Goal: Transaction & Acquisition: Book appointment/travel/reservation

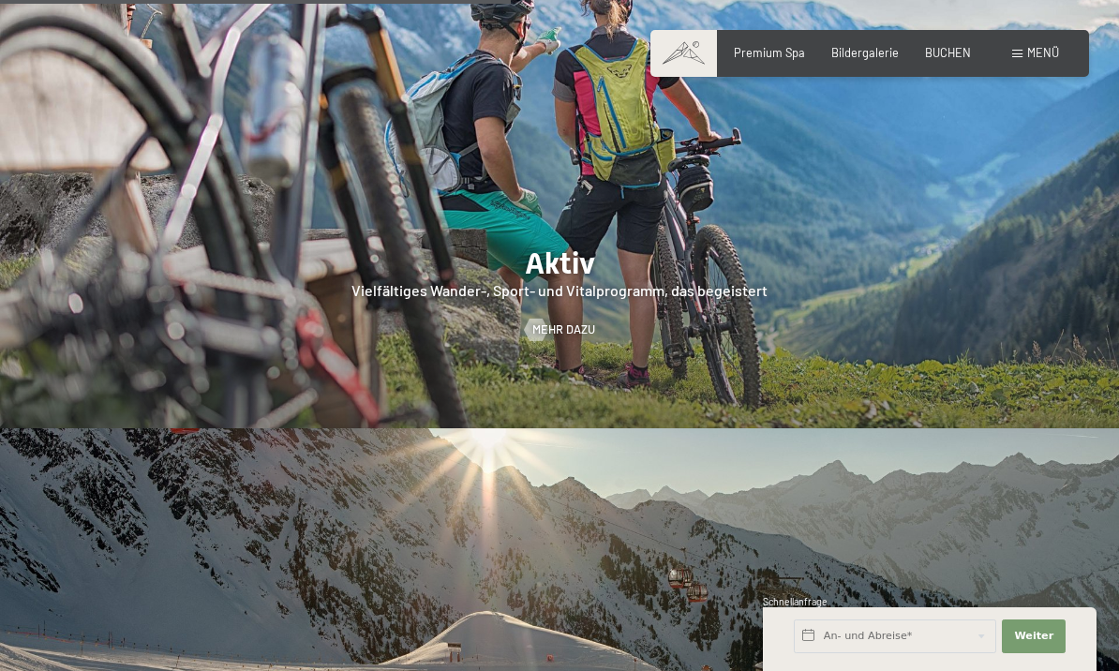
scroll to position [3044, 0]
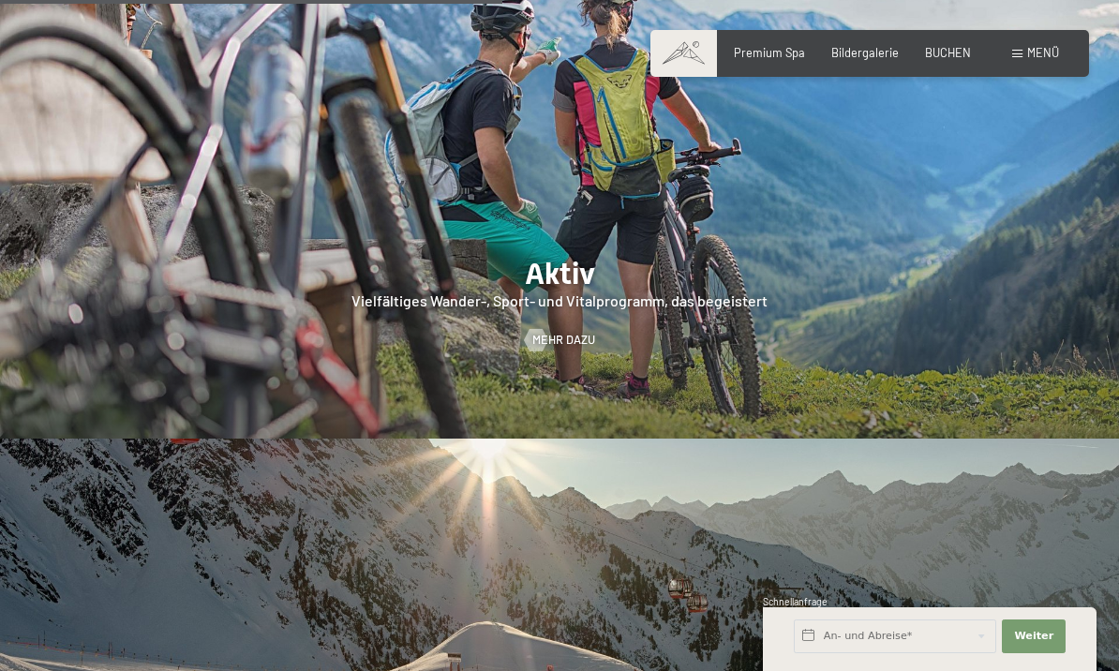
click at [1037, 56] on span "Menü" at bounding box center [1043, 52] width 32 height 15
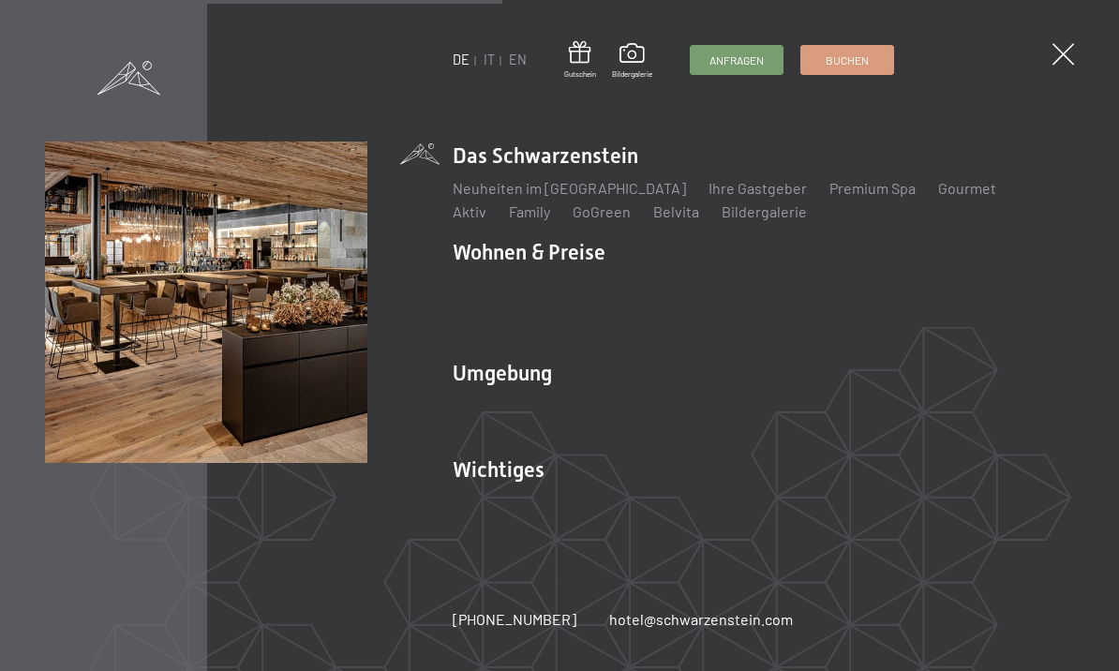
click at [492, 63] on link "IT" at bounding box center [488, 60] width 11 height 16
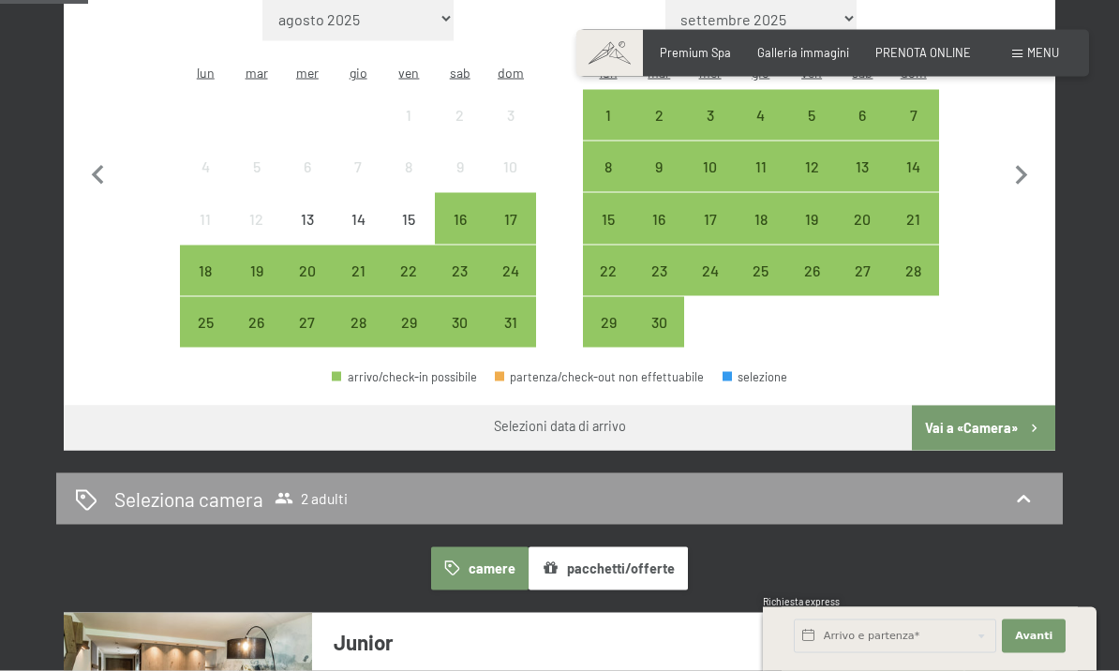
scroll to position [572, 0]
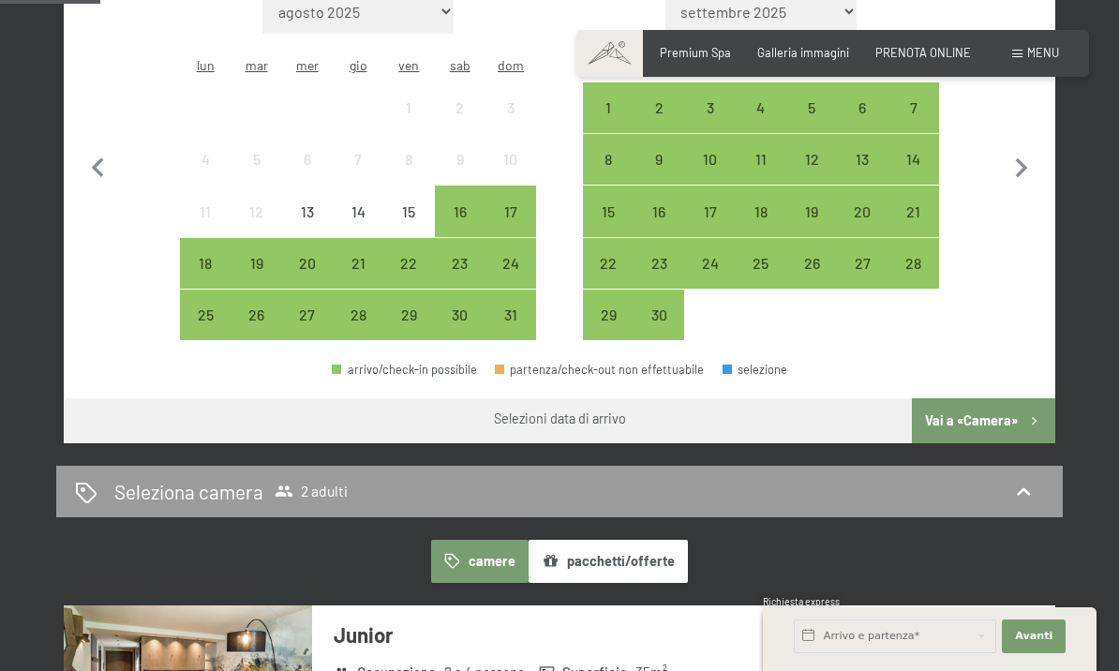
click at [570, 540] on button "pacchetti/offerte" at bounding box center [607, 561] width 159 height 43
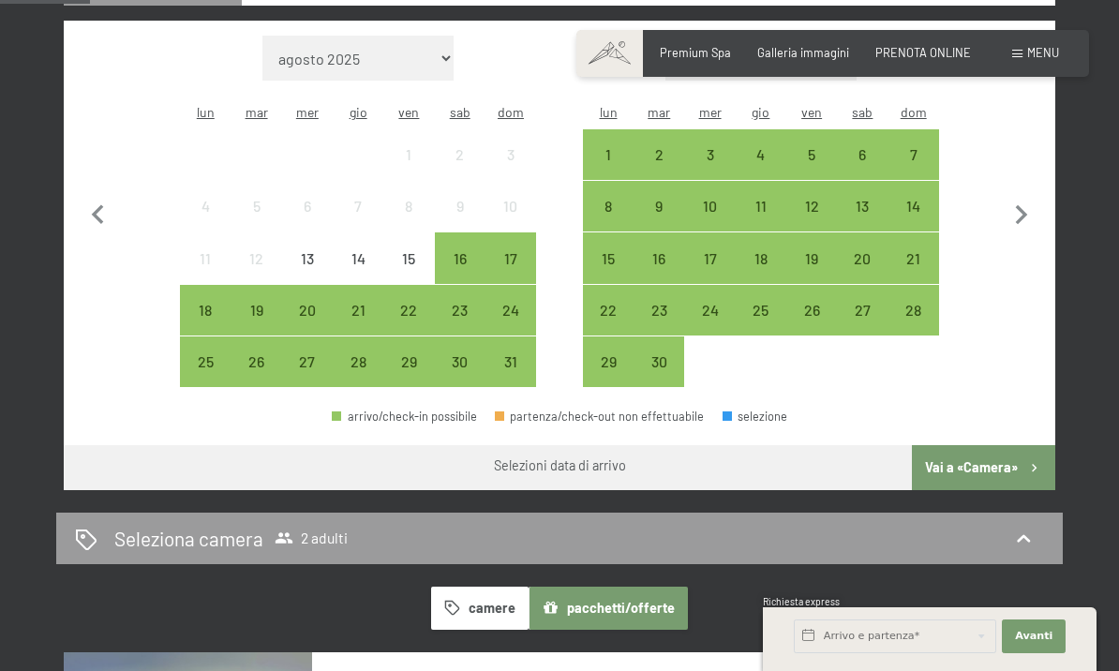
scroll to position [526, 0]
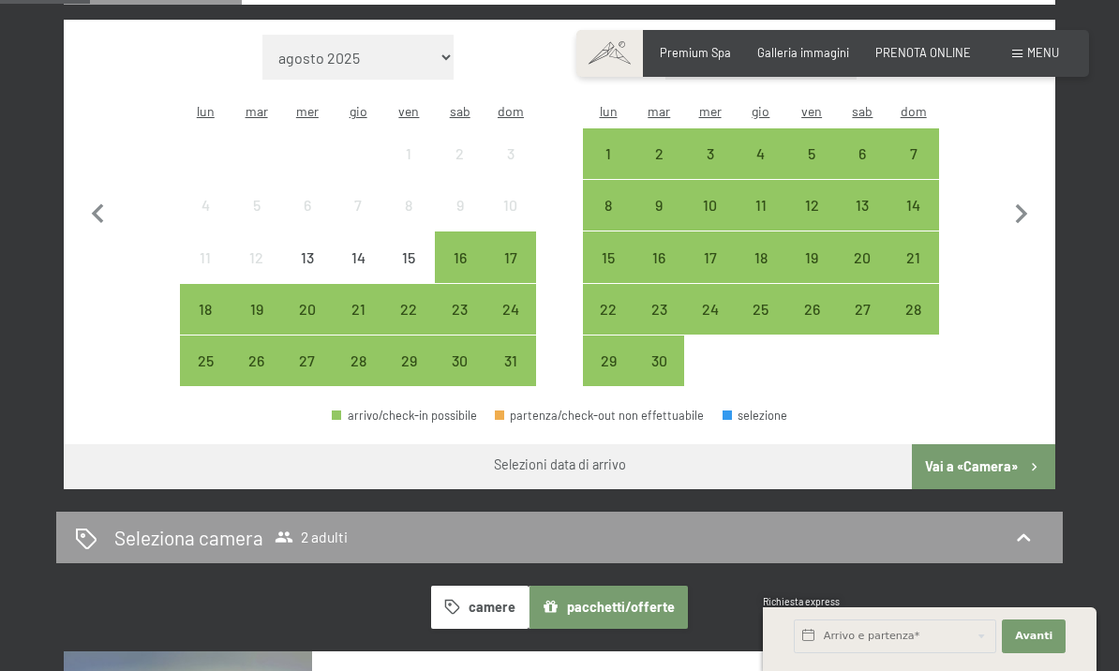
click at [457, 599] on icon "button" at bounding box center [452, 607] width 16 height 16
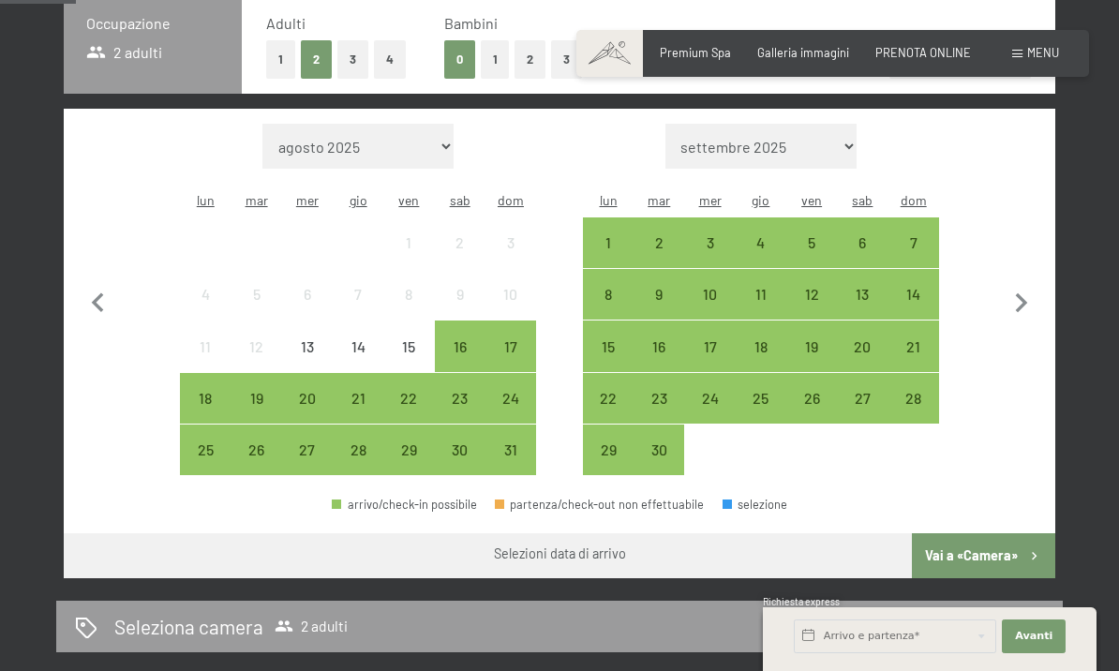
scroll to position [437, 0]
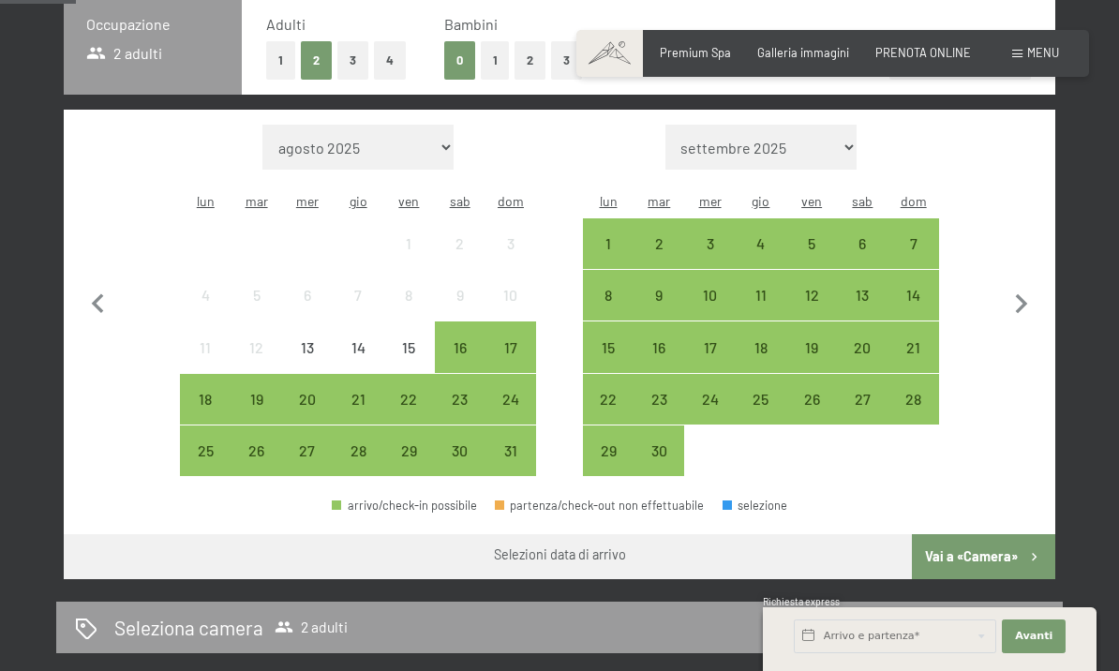
click at [763, 288] on div "11" at bounding box center [760, 311] width 47 height 47
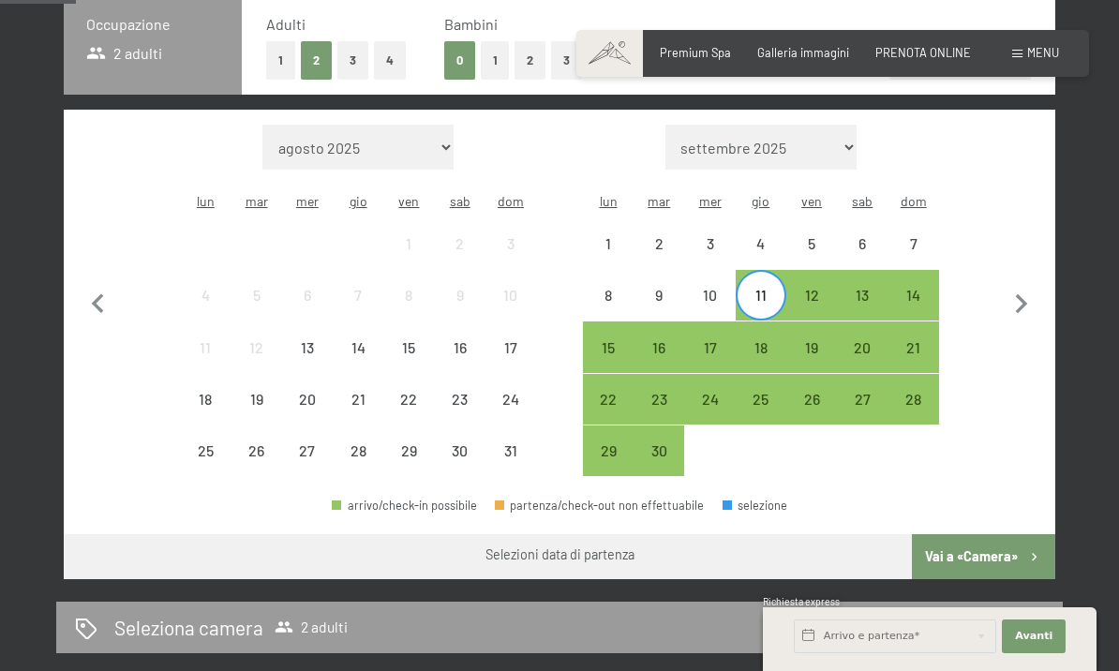
click at [927, 288] on div "14" at bounding box center [913, 311] width 47 height 47
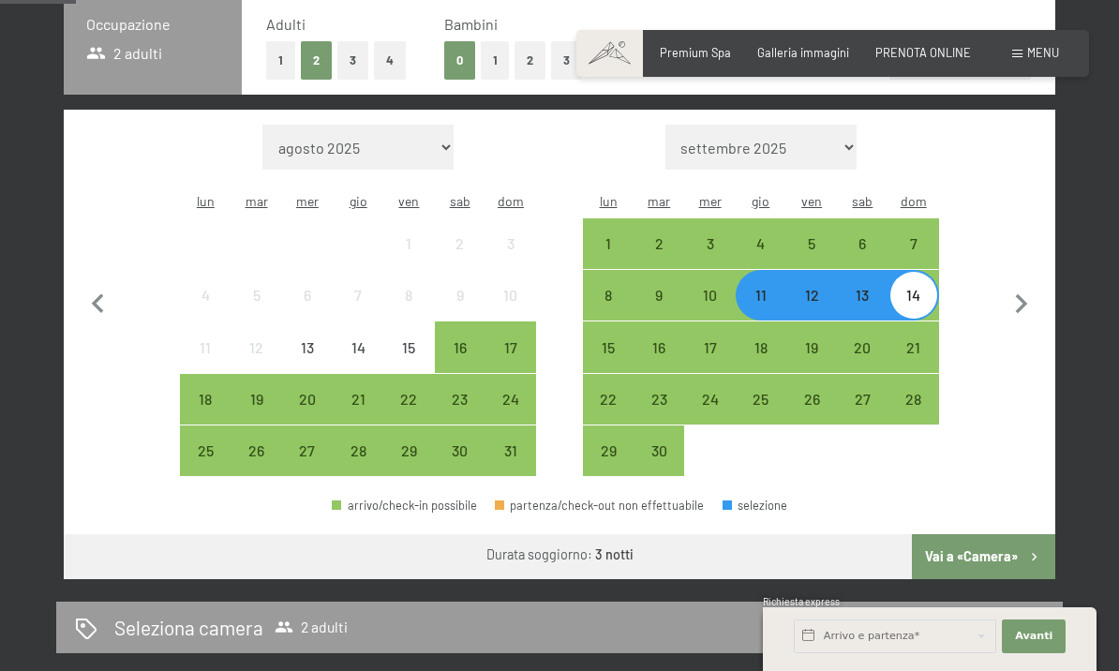
click at [1007, 541] on button "Vai a «Camera»" at bounding box center [983, 556] width 143 height 45
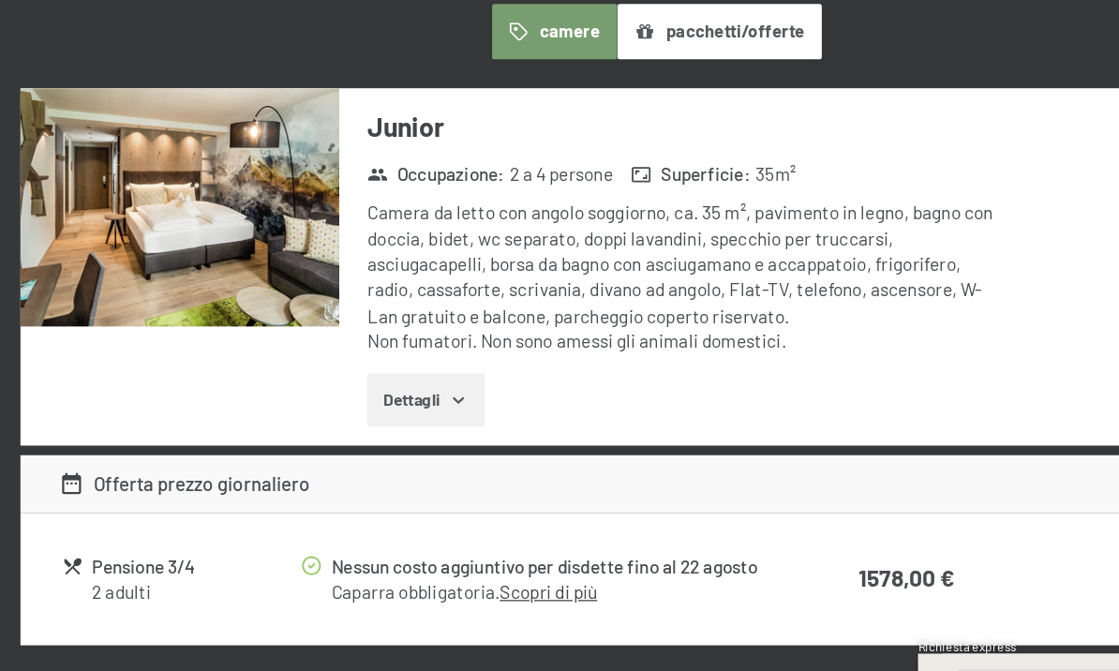
scroll to position [420, 0]
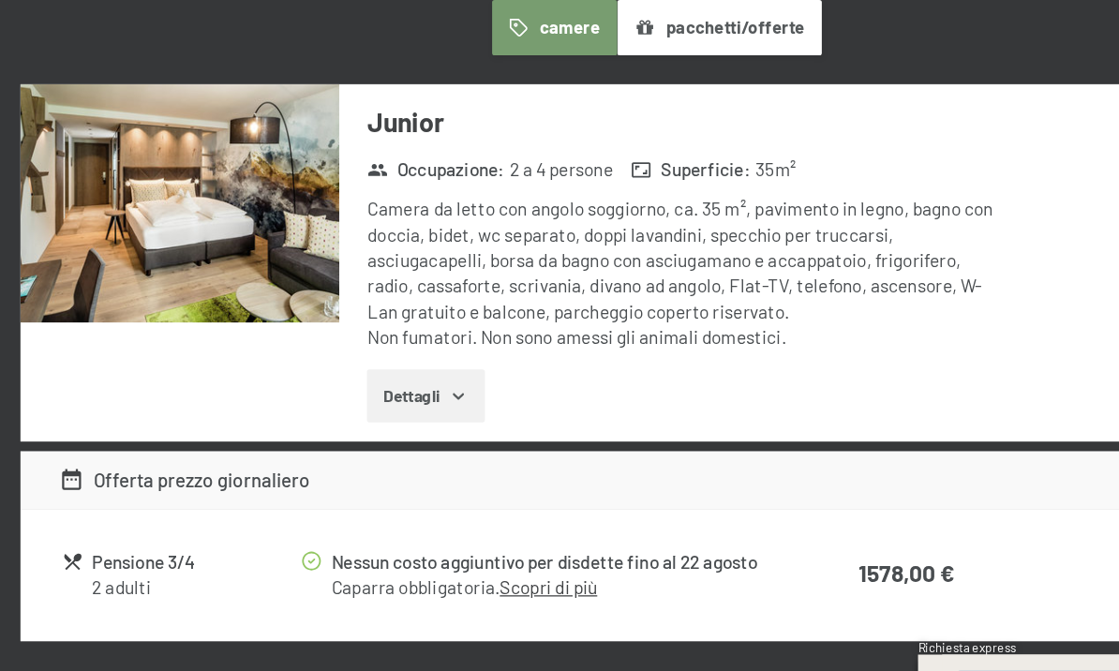
click at [397, 398] on icon "button" at bounding box center [404, 405] width 15 height 15
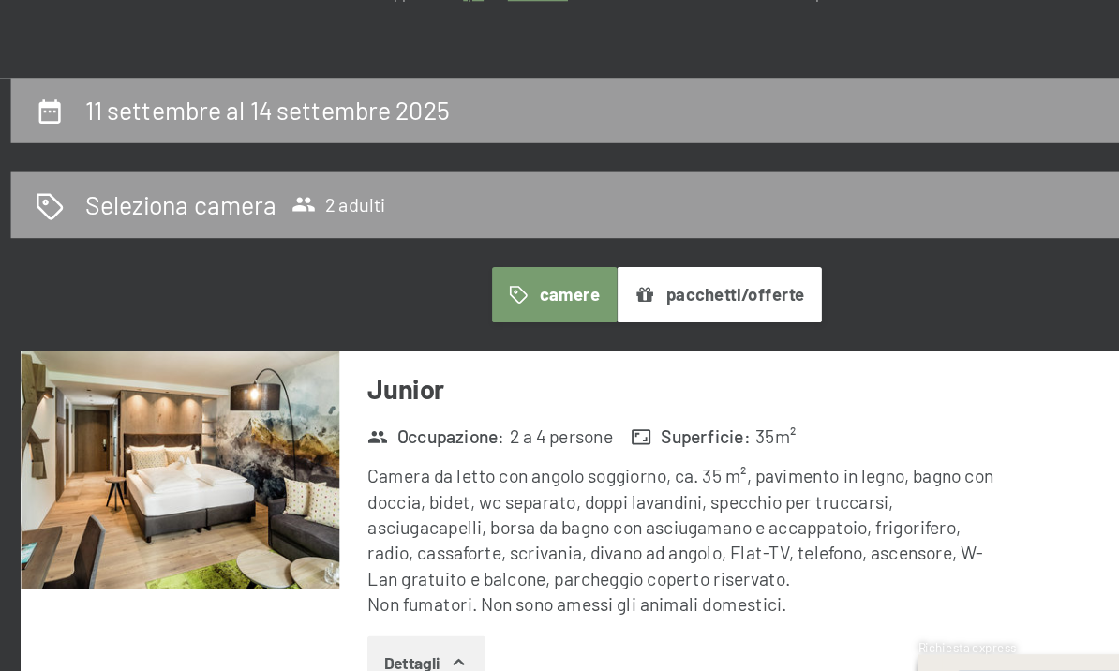
scroll to position [212, 0]
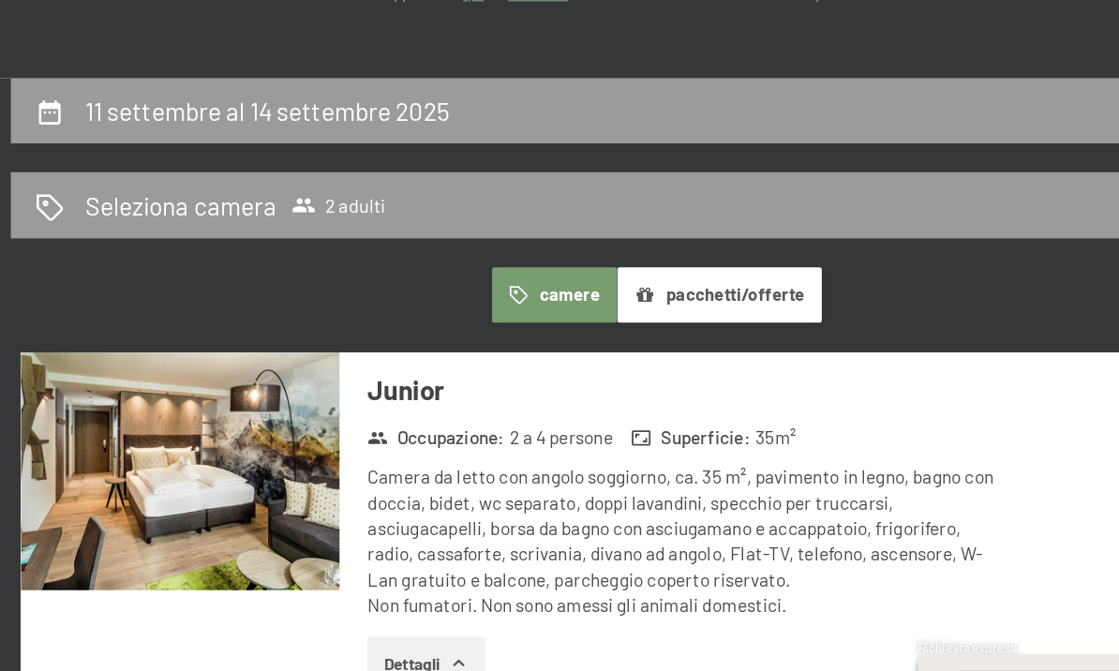
click at [584, 305] on button "pacchetti/offerte" at bounding box center [607, 326] width 159 height 43
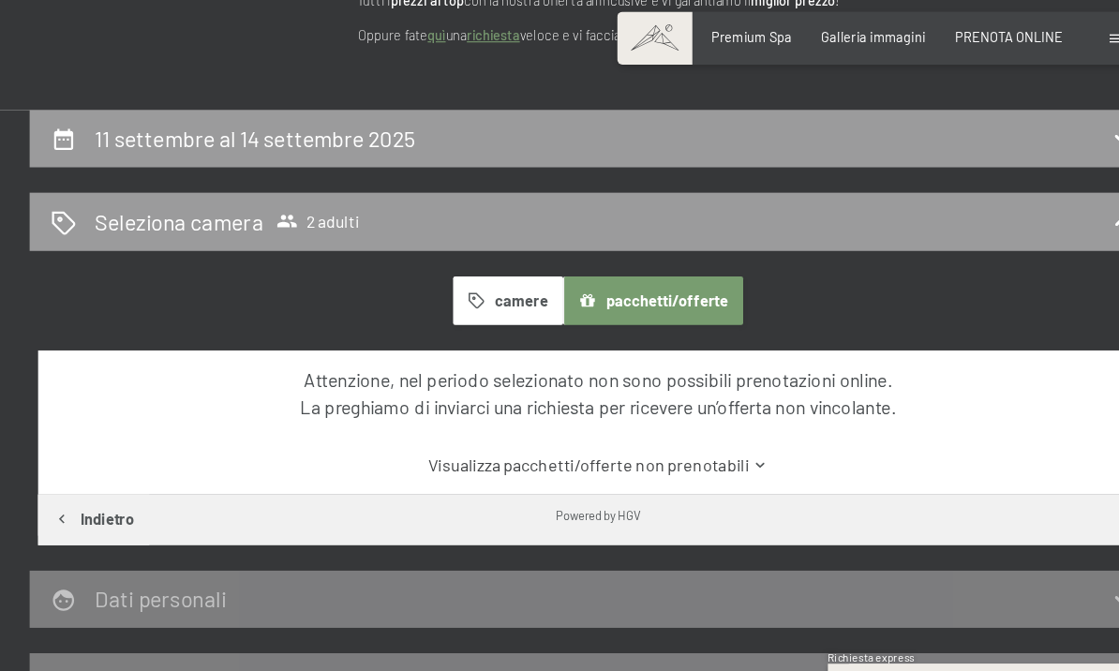
scroll to position [253, 0]
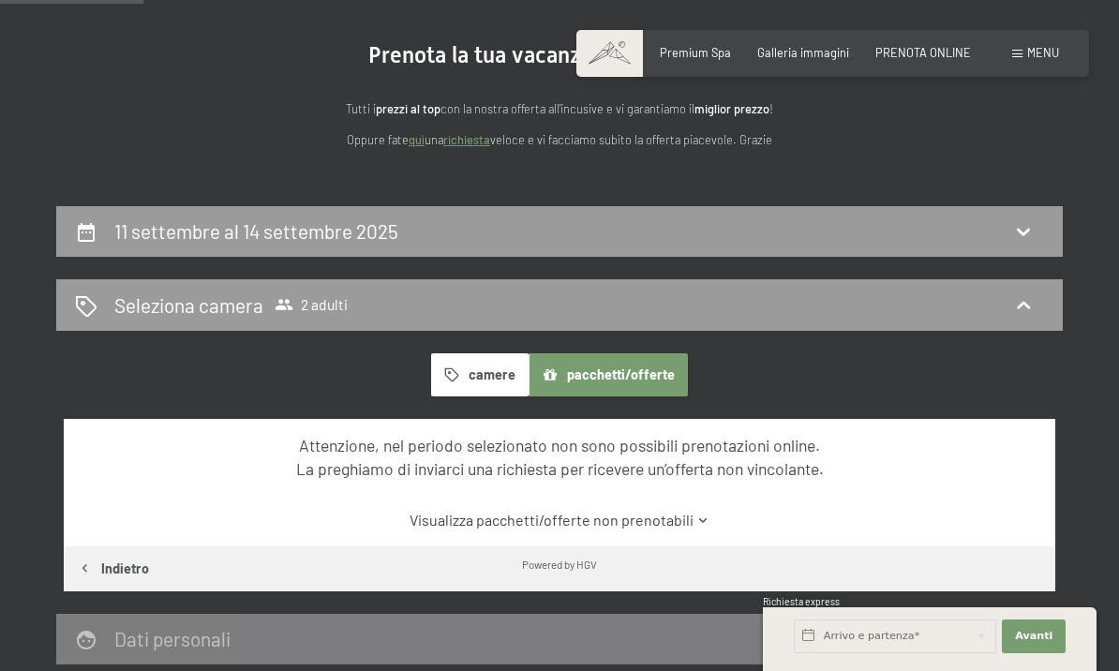
click at [1038, 227] on div "11 settembre al 14 settembre 2025" at bounding box center [559, 230] width 969 height 27
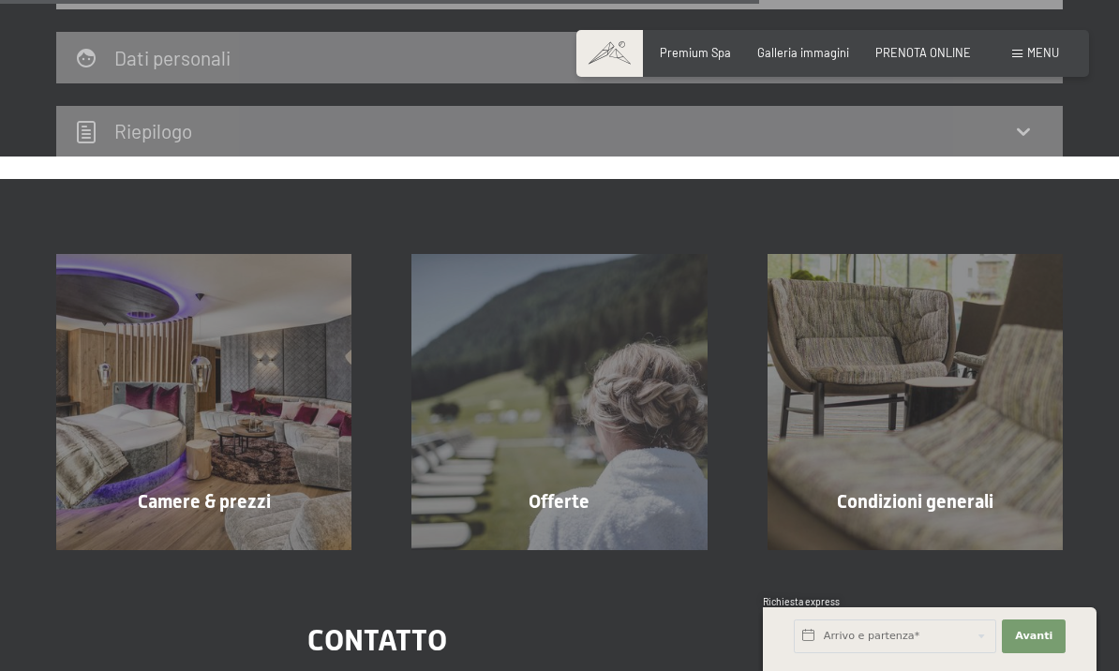
scroll to position [1082, 0]
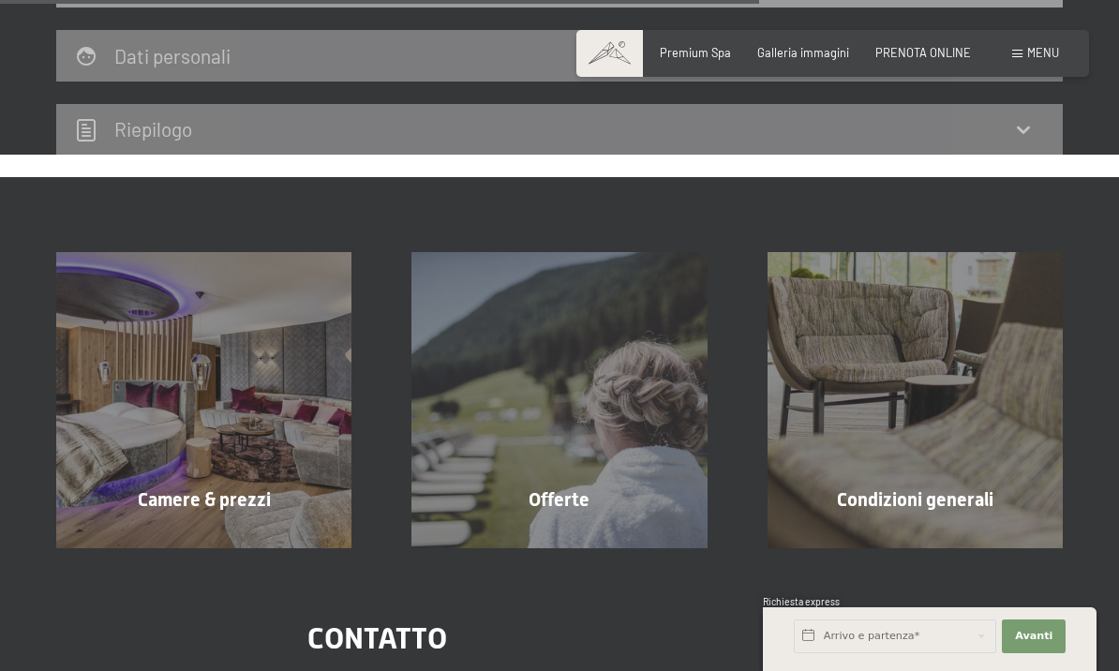
click at [612, 505] on div "Offerte mostra altro" at bounding box center [558, 399] width 355 height 295
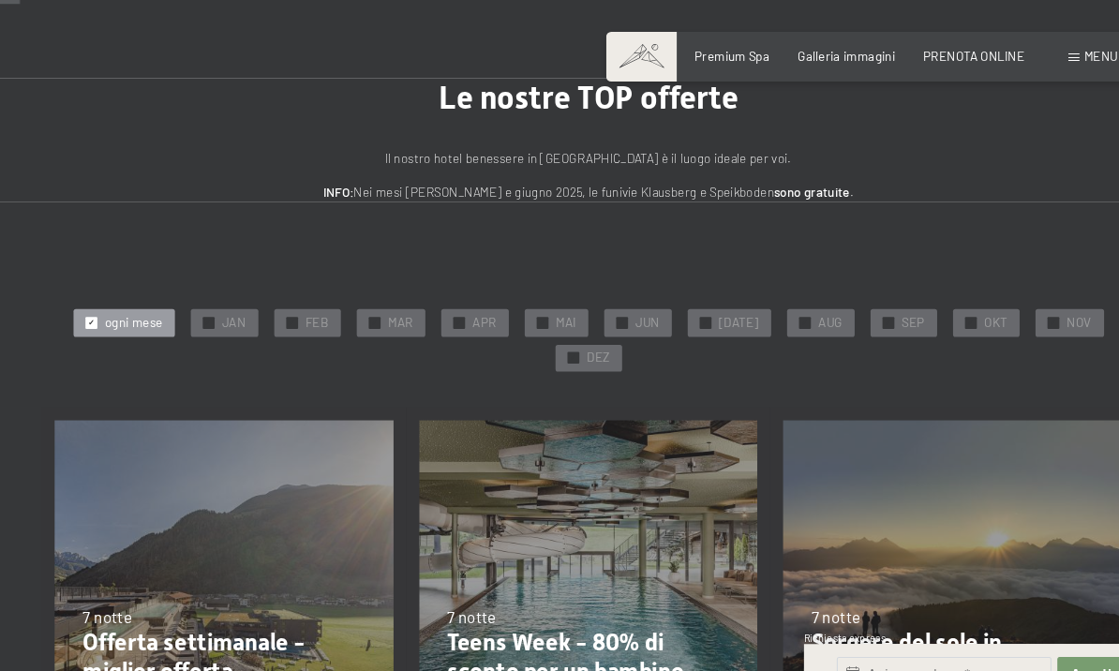
scroll to position [88, 0]
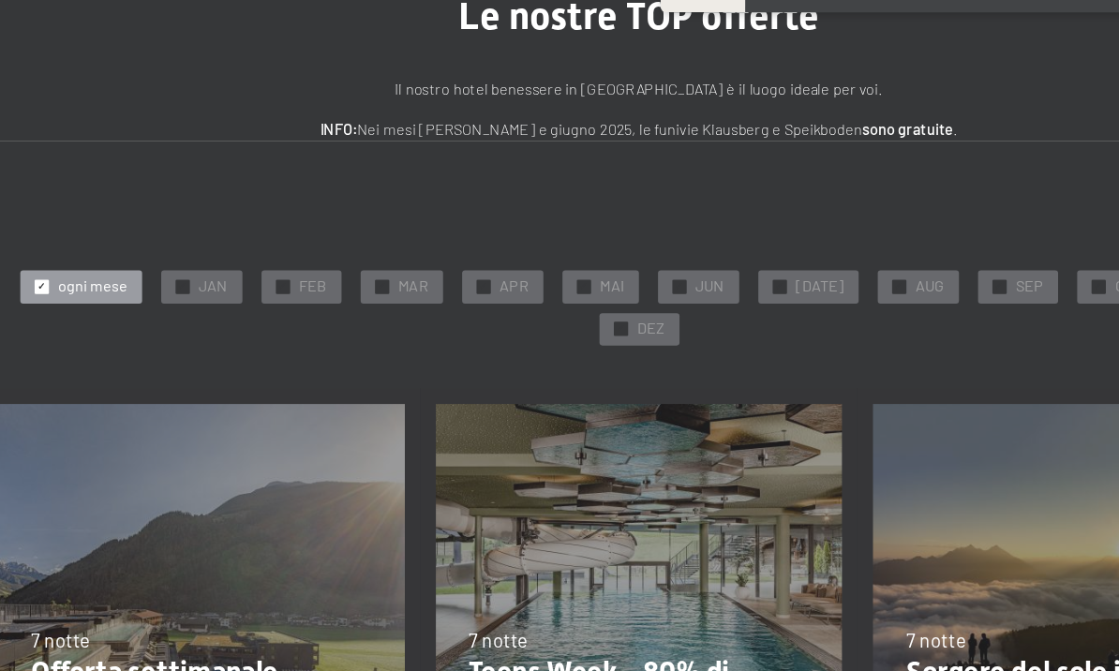
click at [855, 284] on span "SEP" at bounding box center [866, 292] width 22 height 17
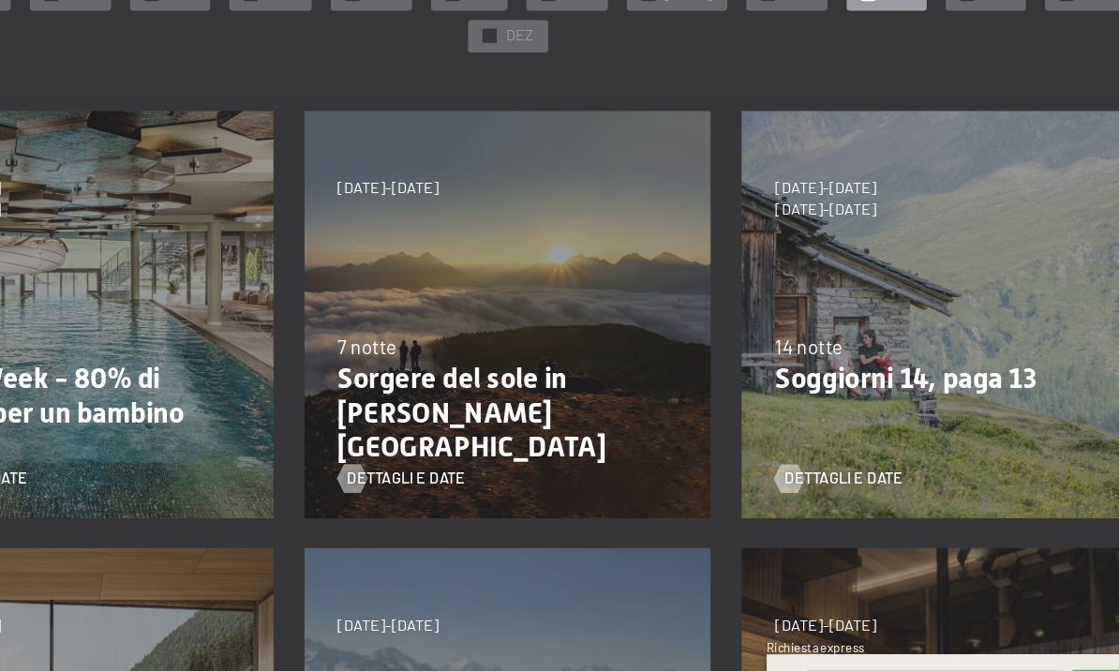
scroll to position [293, 0]
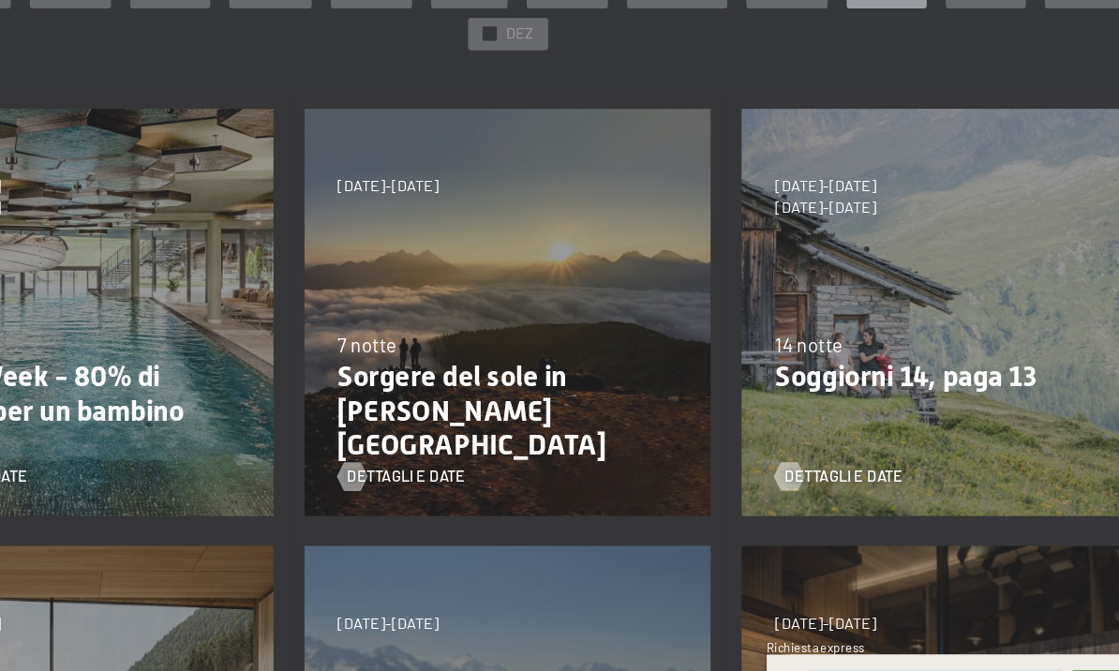
click at [426, 376] on p "Sorgere del sole in [PERSON_NAME][GEOGRAPHIC_DATA]" at bounding box center [559, 416] width 267 height 81
click at [378, 379] on span "Consenso marketing*" at bounding box center [448, 388] width 141 height 19
click at [349, 379] on input "Consenso marketing*" at bounding box center [358, 388] width 19 height 19
checkbox input "false"
click at [434, 459] on span "Dettagli e Date" at bounding box center [480, 467] width 93 height 17
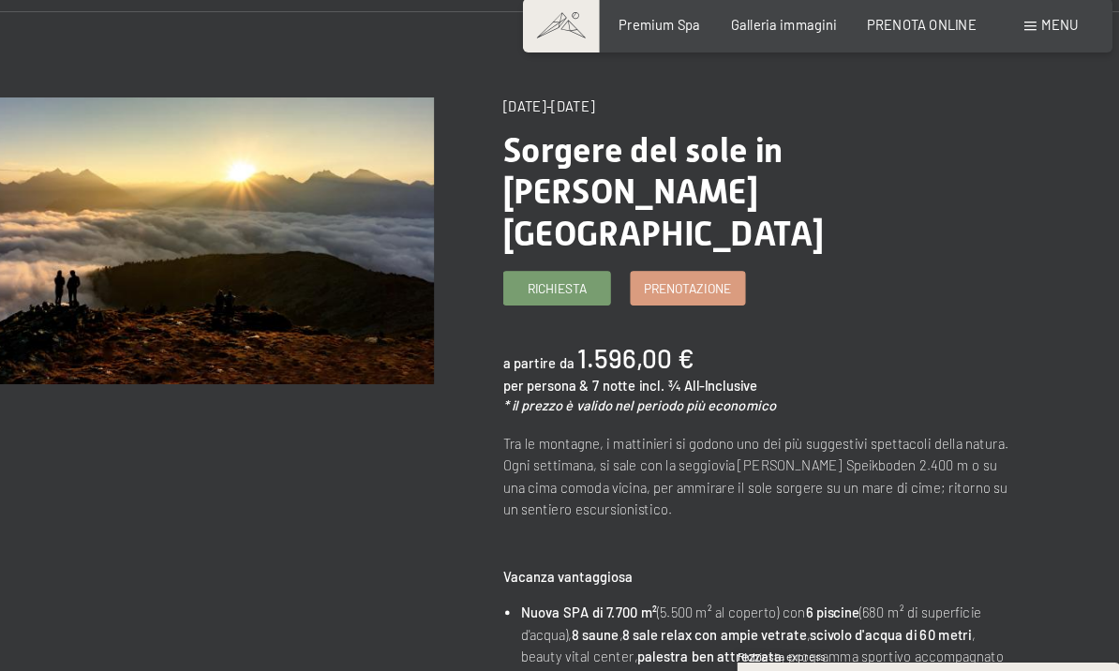
scroll to position [111, 0]
